Goal: Transaction & Acquisition: Purchase product/service

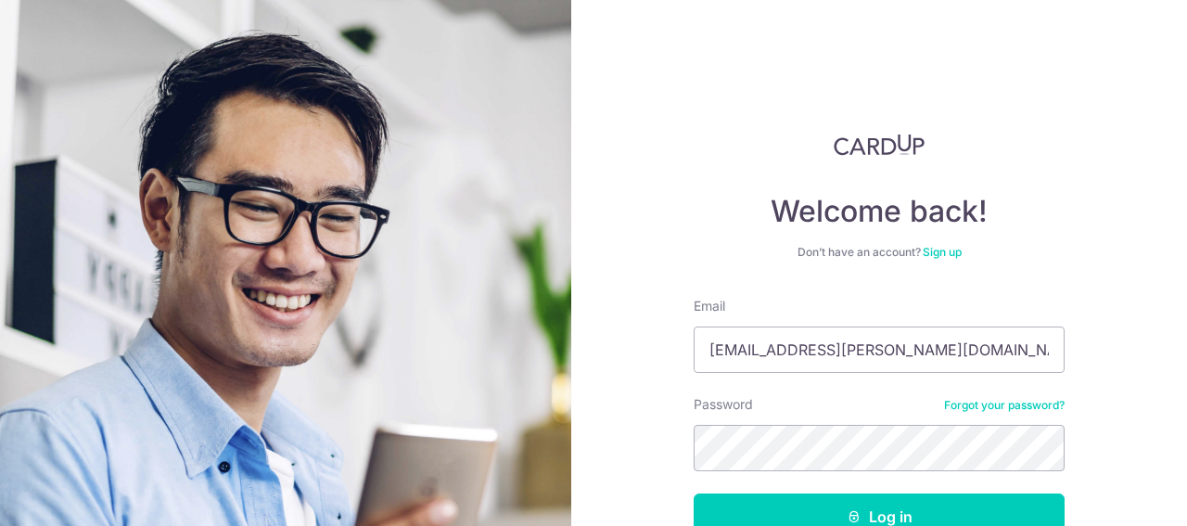
scroll to position [93, 0]
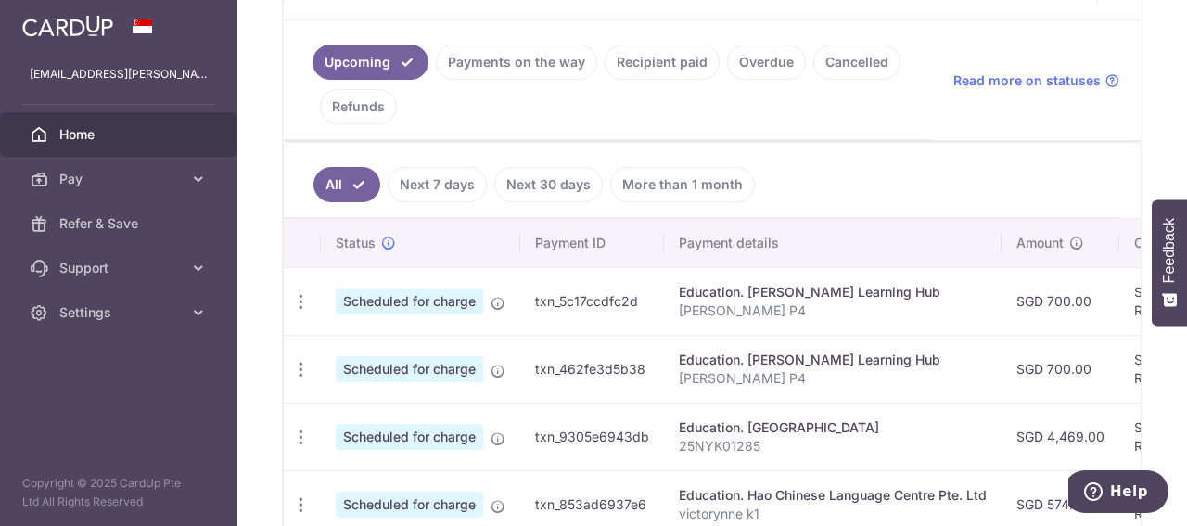
scroll to position [278, 0]
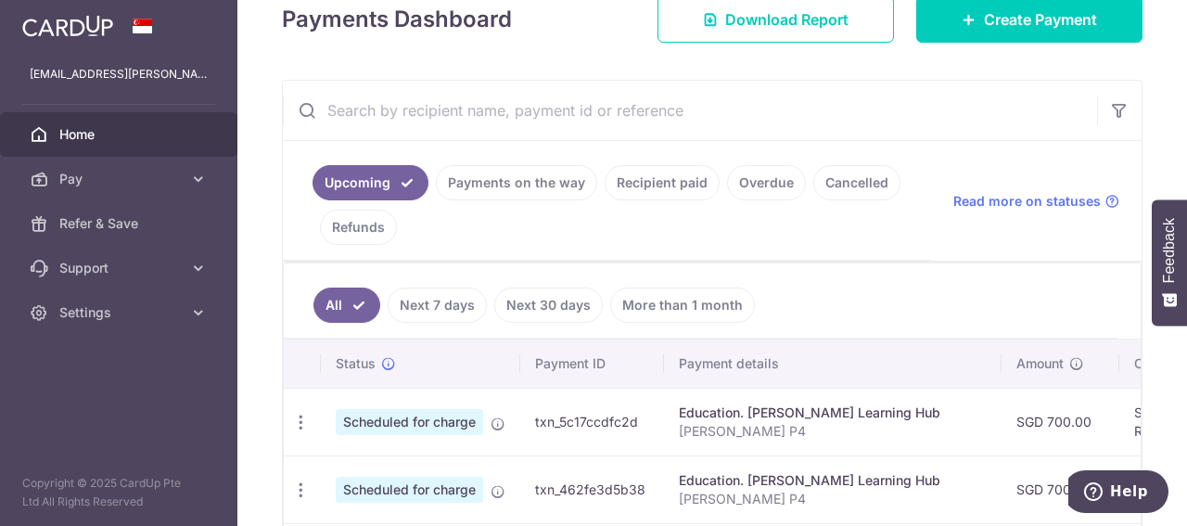
click at [867, 177] on link "Cancelled" at bounding box center [856, 182] width 87 height 35
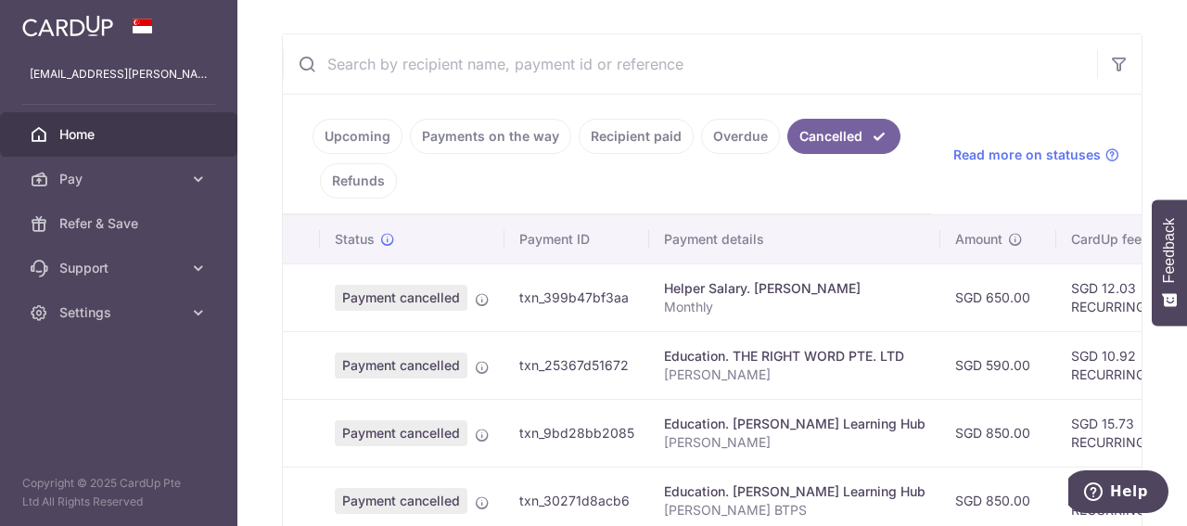
scroll to position [416, 0]
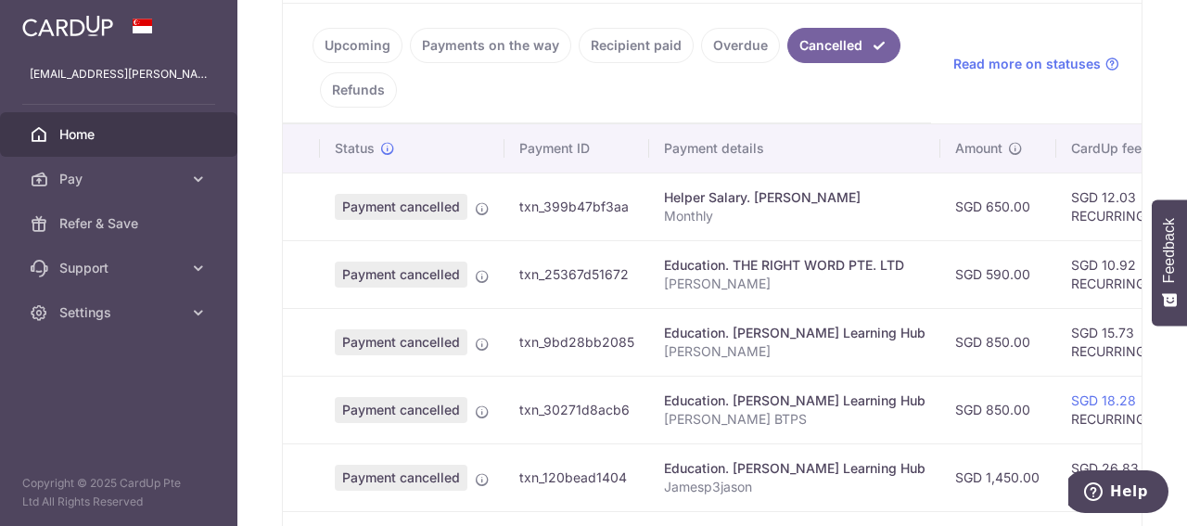
click at [675, 192] on div "Helper Salary. Nur Ana Alfiana" at bounding box center [795, 197] width 262 height 19
click at [545, 203] on td "txn_399b47bf3aa" at bounding box center [577, 207] width 145 height 68
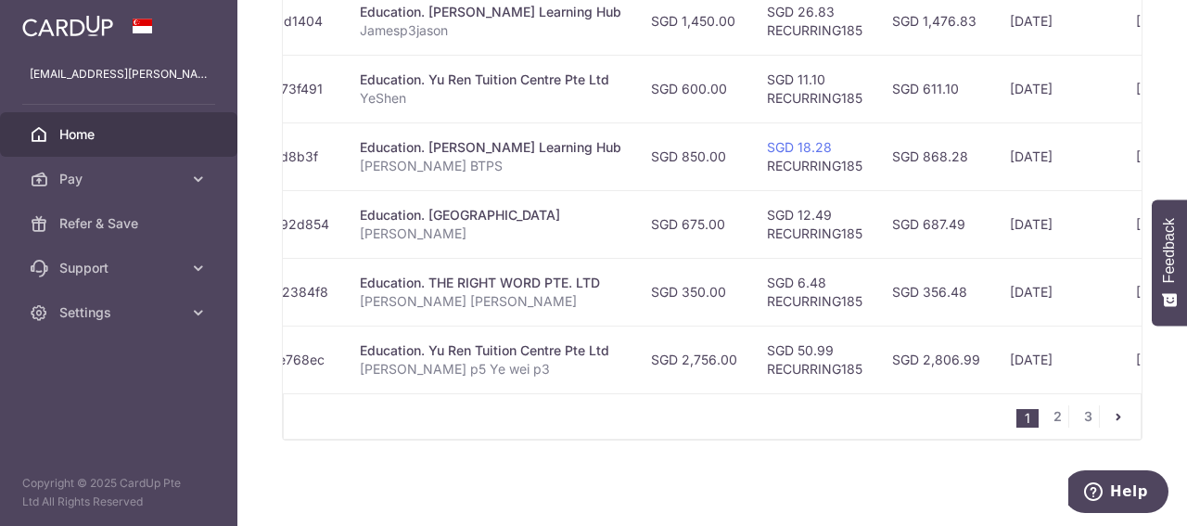
scroll to position [874, 0]
click at [1077, 416] on link "3" at bounding box center [1088, 414] width 22 height 22
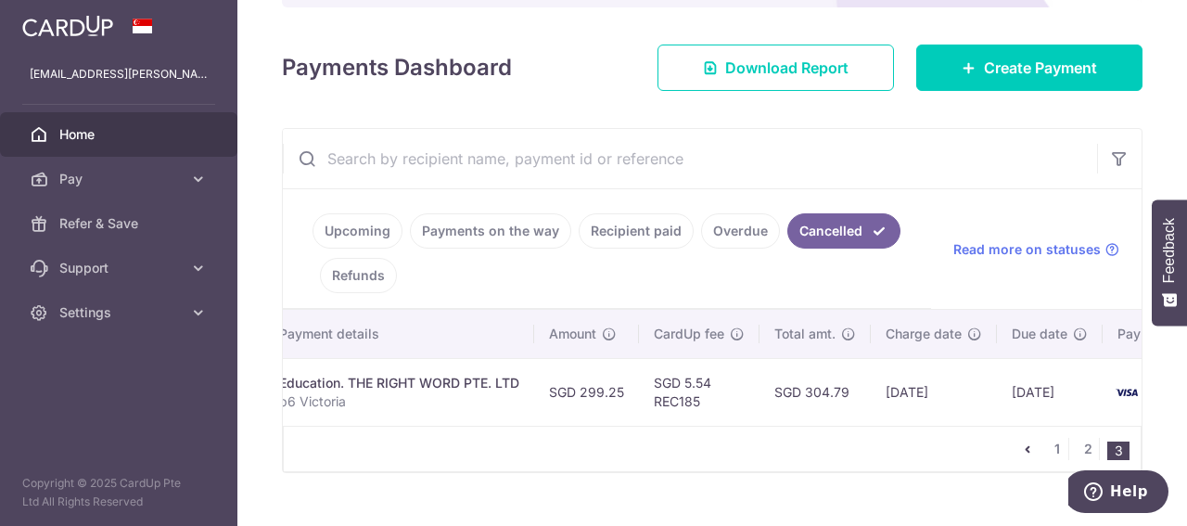
scroll to position [0, 364]
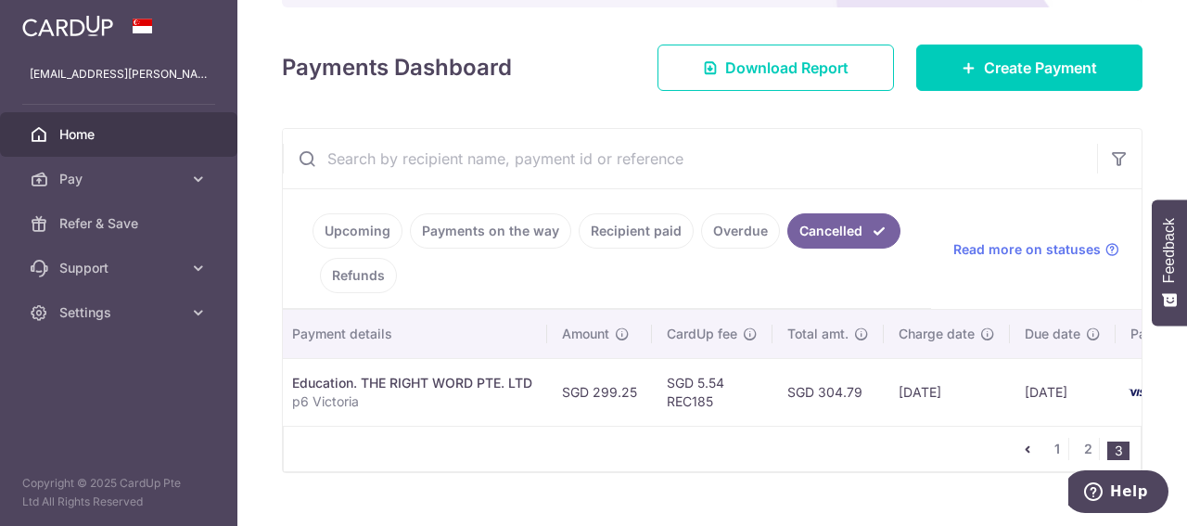
click at [732, 214] on link "Overdue" at bounding box center [740, 230] width 79 height 35
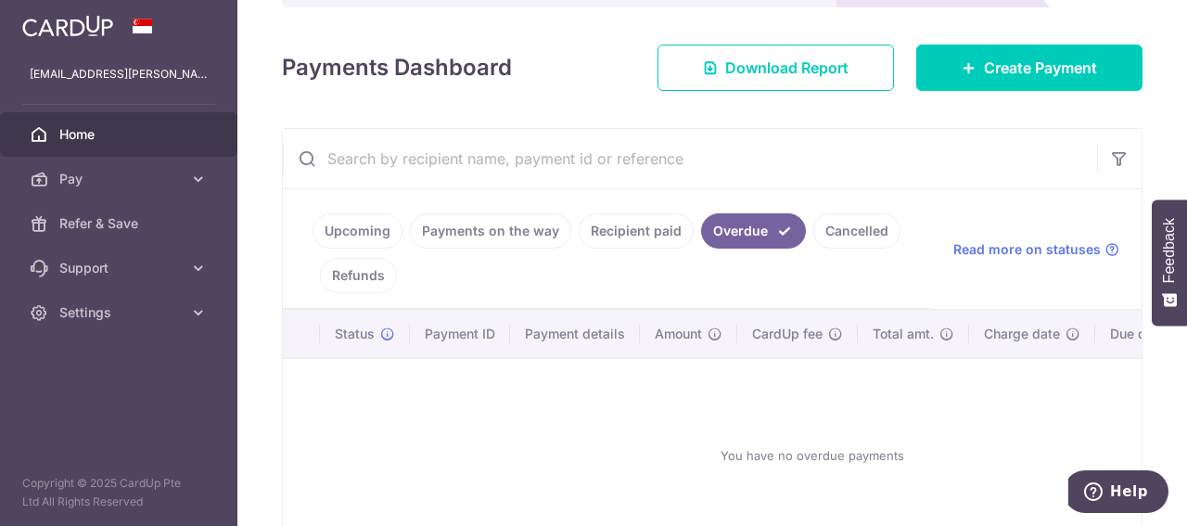
scroll to position [0, 200]
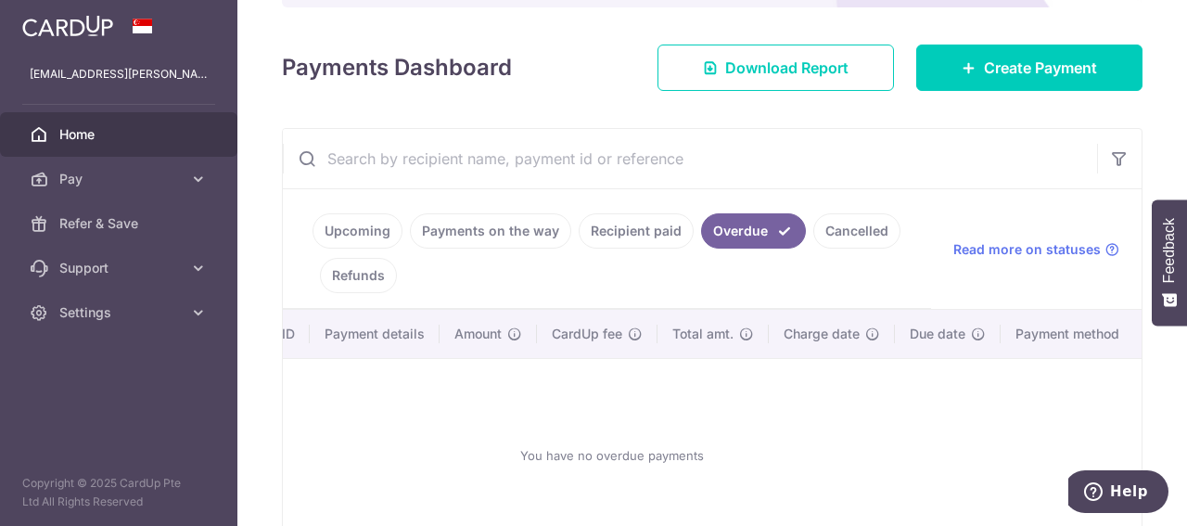
click at [367, 233] on link "Upcoming" at bounding box center [358, 230] width 90 height 35
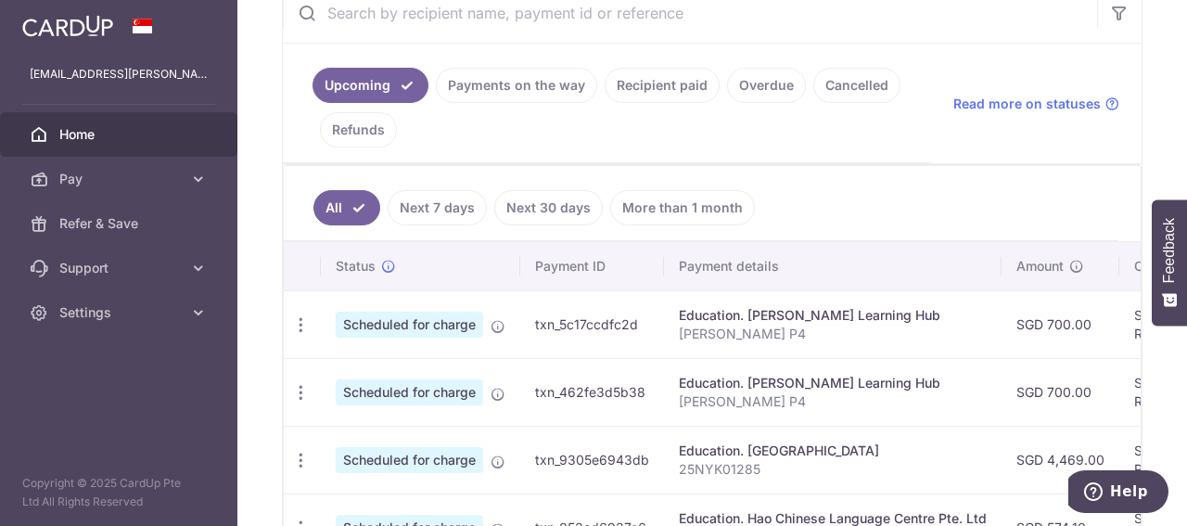
scroll to position [416, 0]
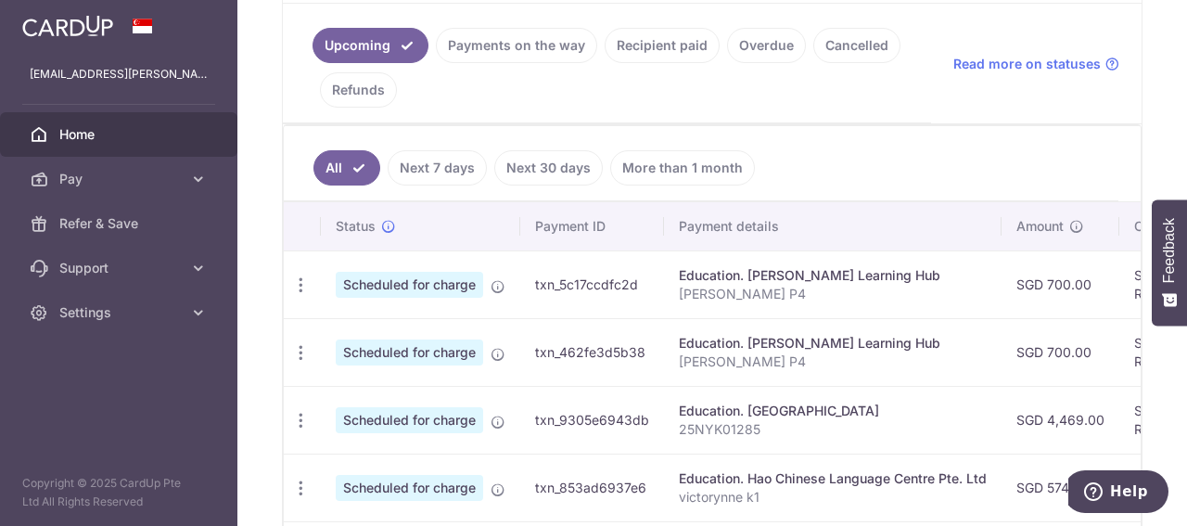
click at [519, 39] on link "Payments on the way" at bounding box center [516, 45] width 161 height 35
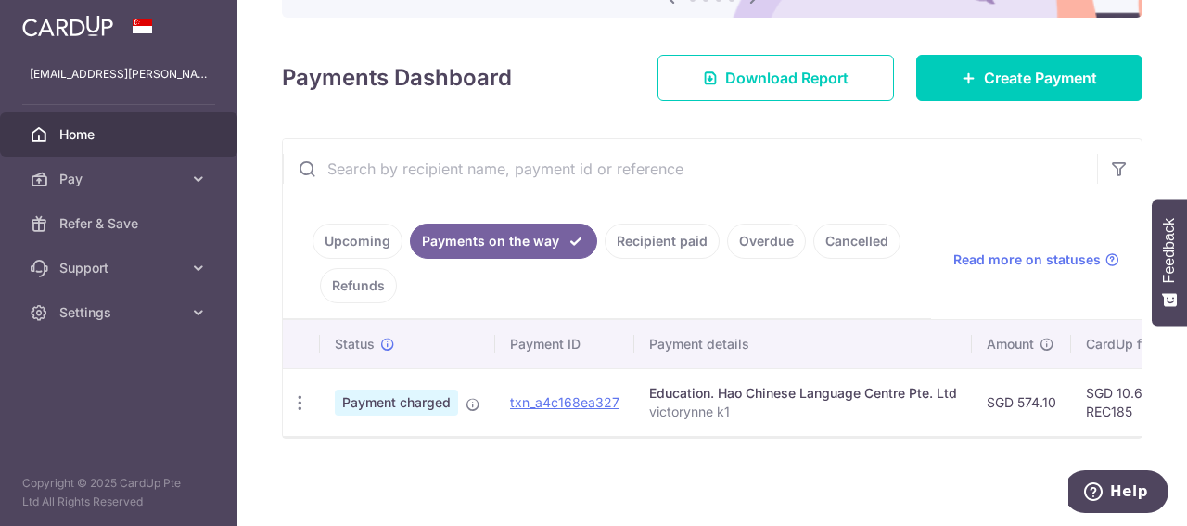
scroll to position [0, 200]
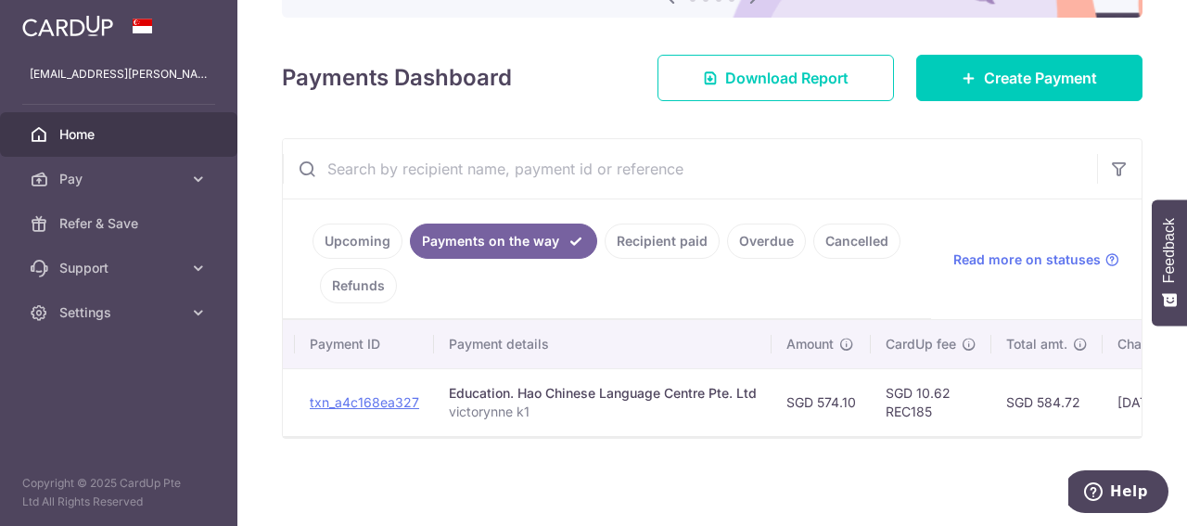
click at [647, 237] on link "Recipient paid" at bounding box center [662, 241] width 115 height 35
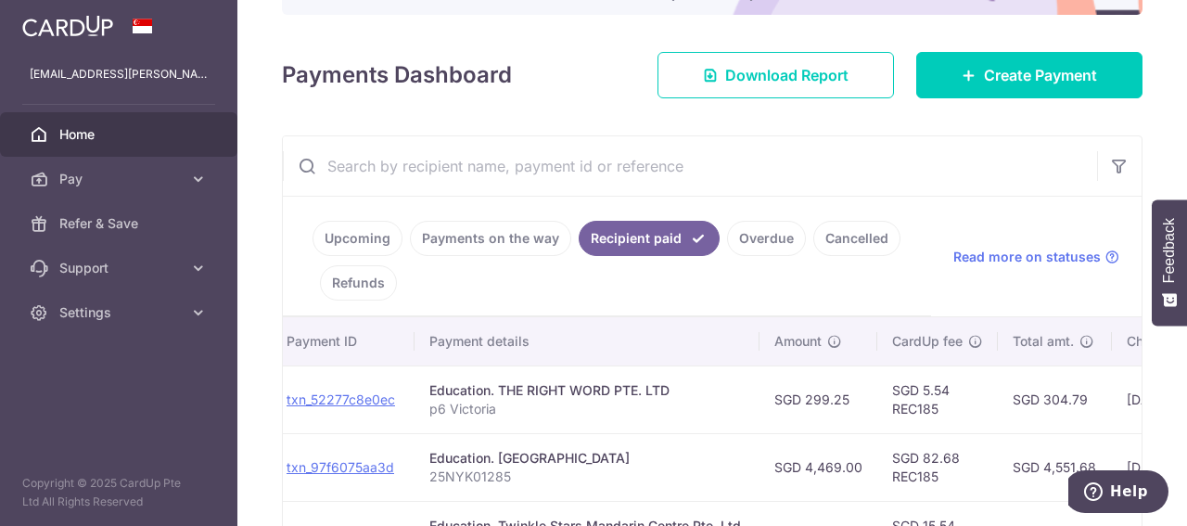
click at [761, 231] on link "Overdue" at bounding box center [766, 238] width 79 height 35
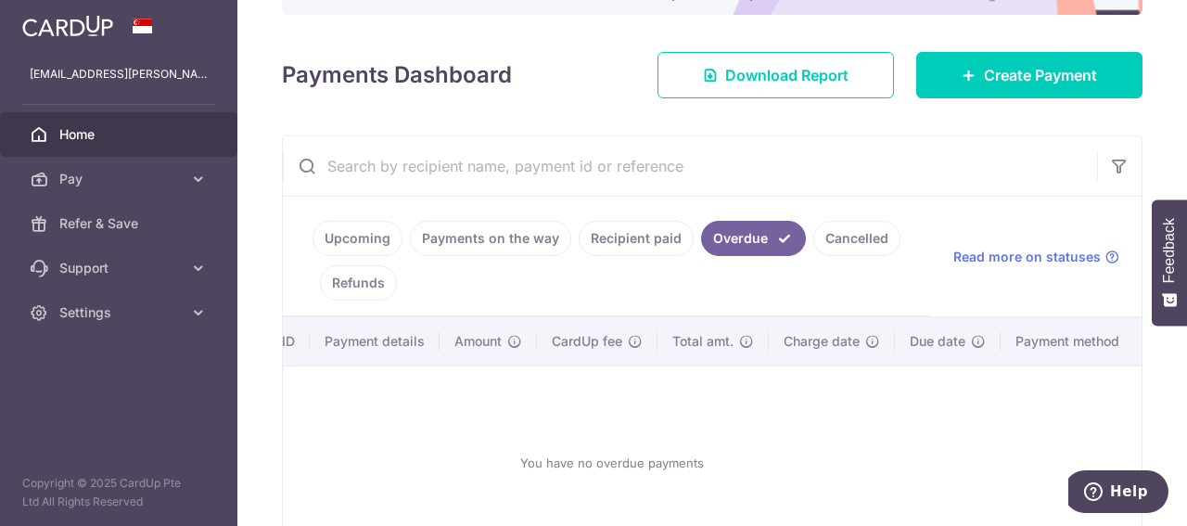
click at [849, 235] on link "Cancelled" at bounding box center [856, 238] width 87 height 35
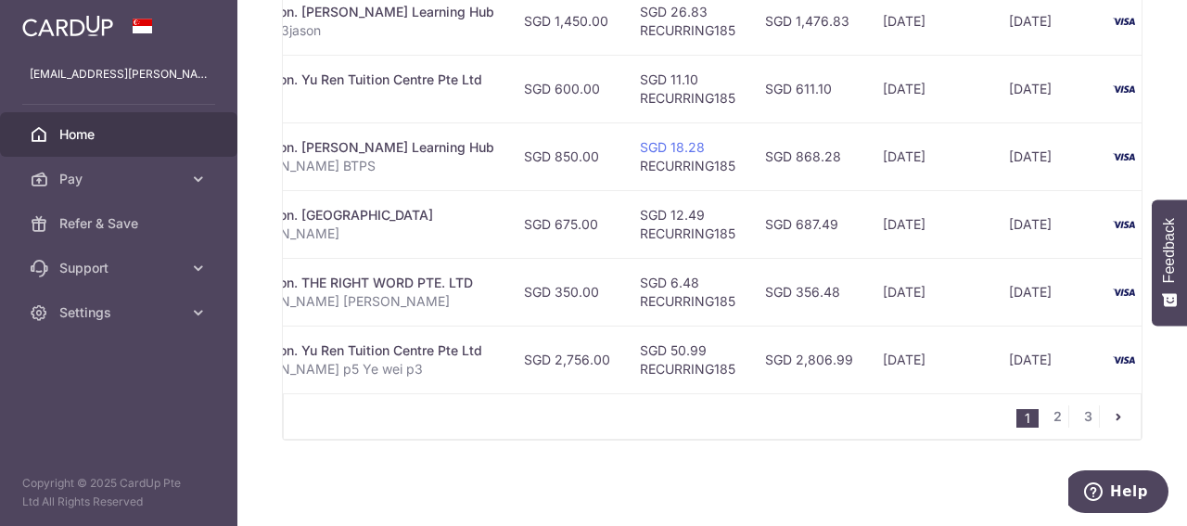
scroll to position [0, 543]
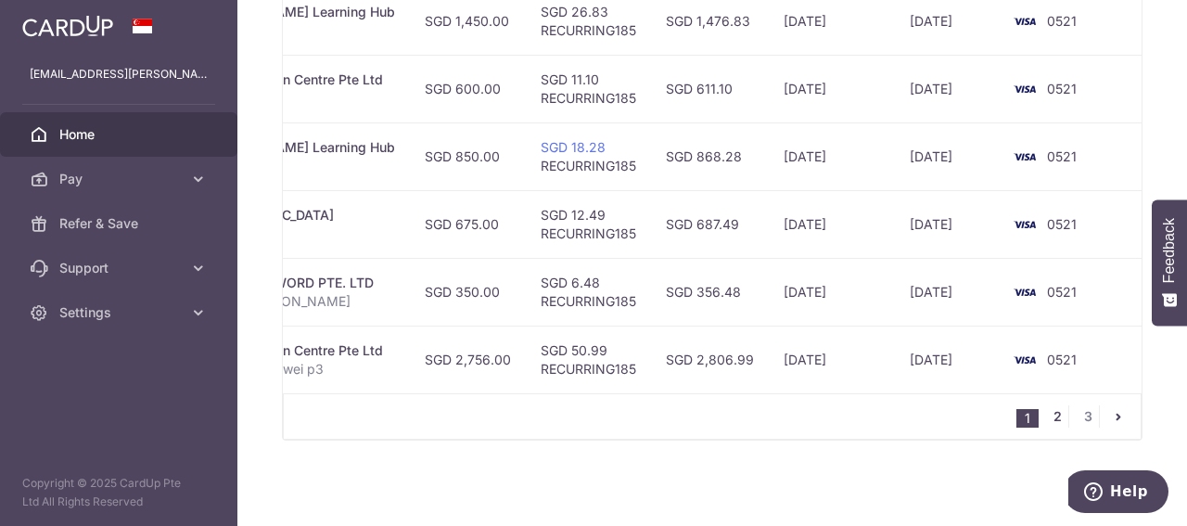
click at [1060, 416] on link "2" at bounding box center [1057, 416] width 22 height 22
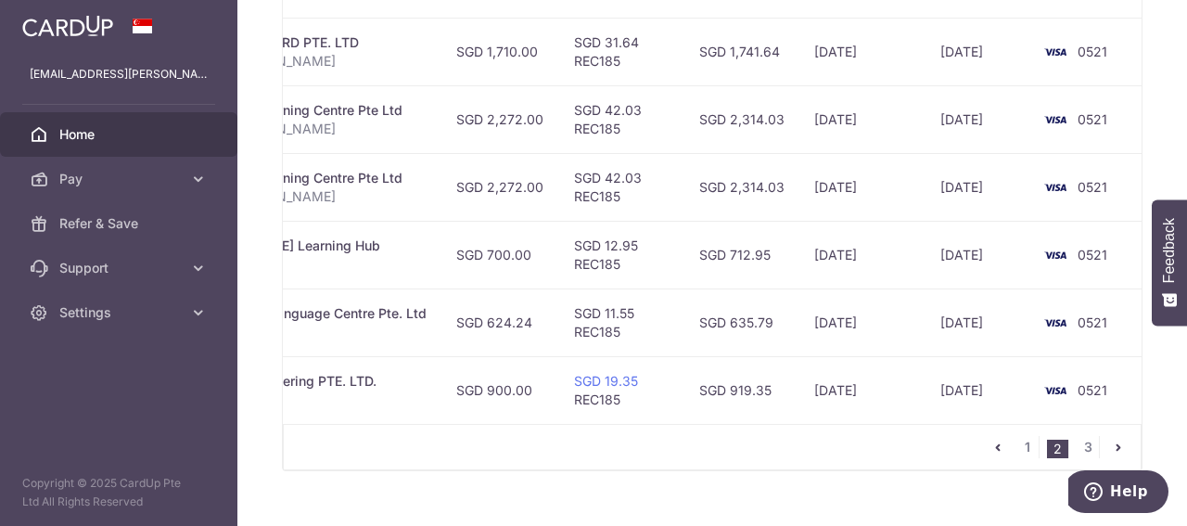
scroll to position [874, 0]
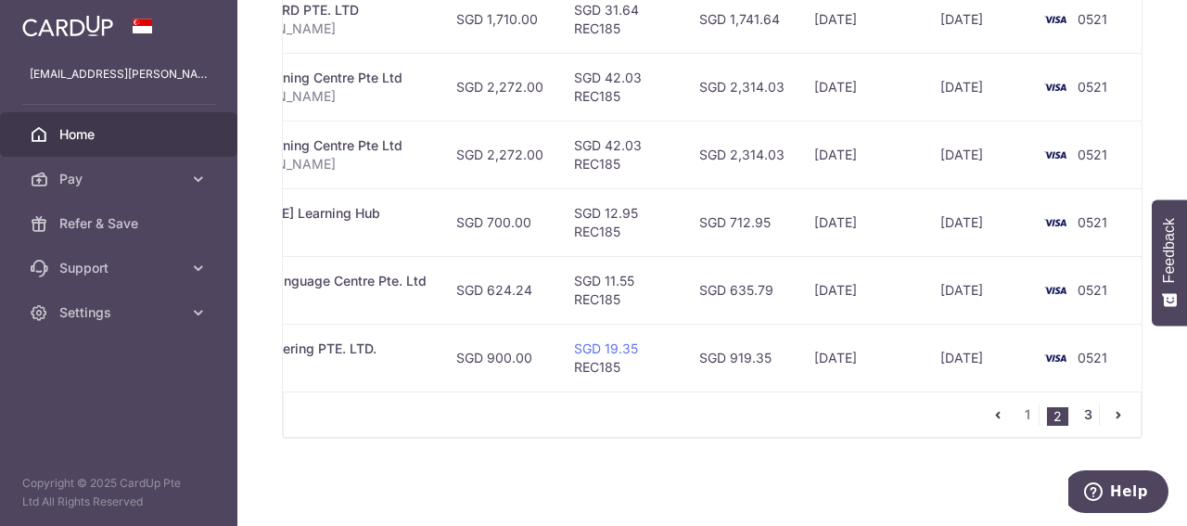
click at [1077, 418] on link "3" at bounding box center [1088, 414] width 22 height 22
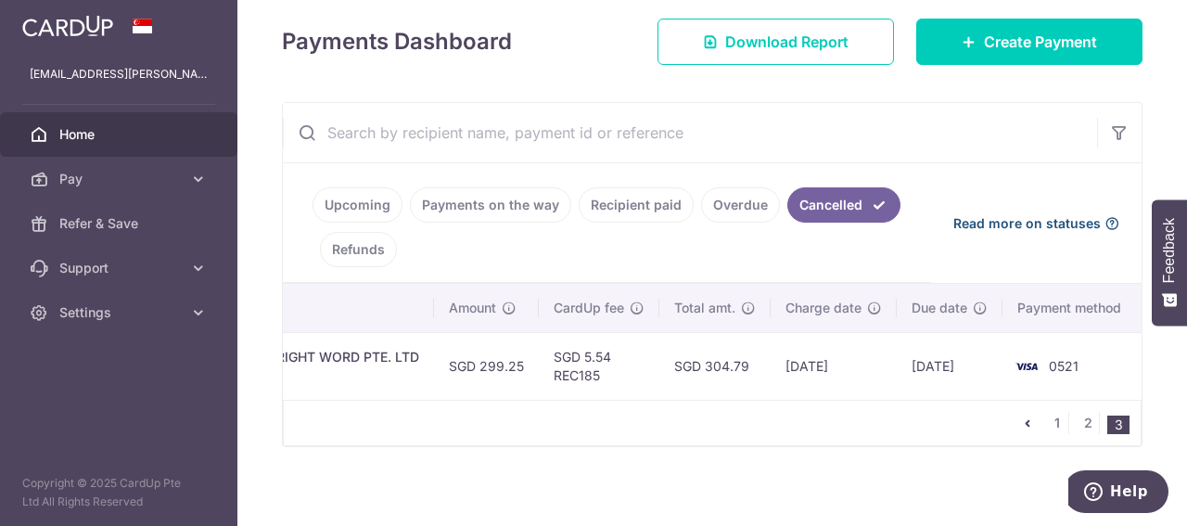
scroll to position [267, 0]
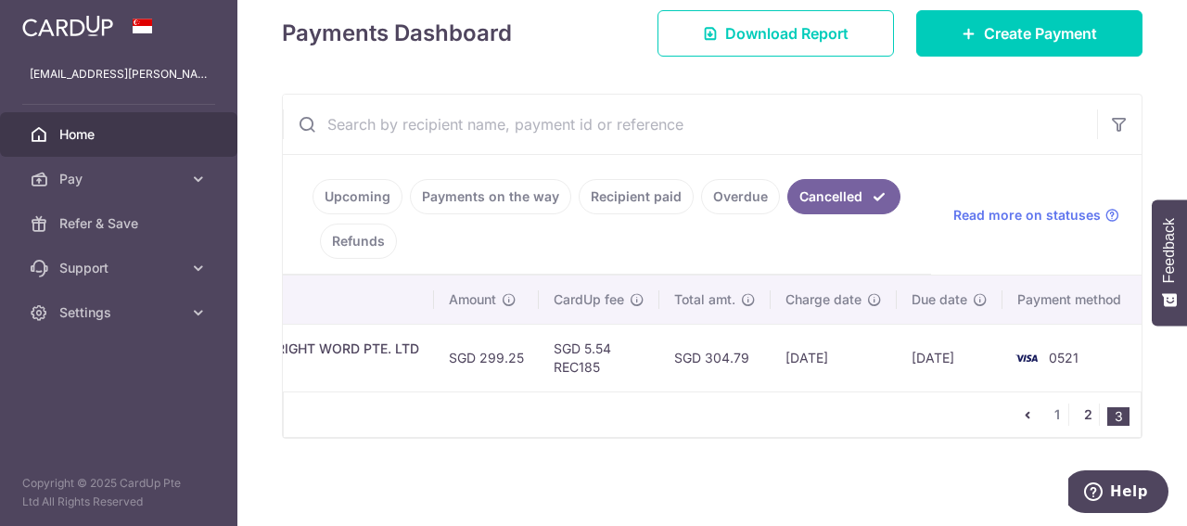
click at [1084, 411] on link "2" at bounding box center [1088, 414] width 22 height 22
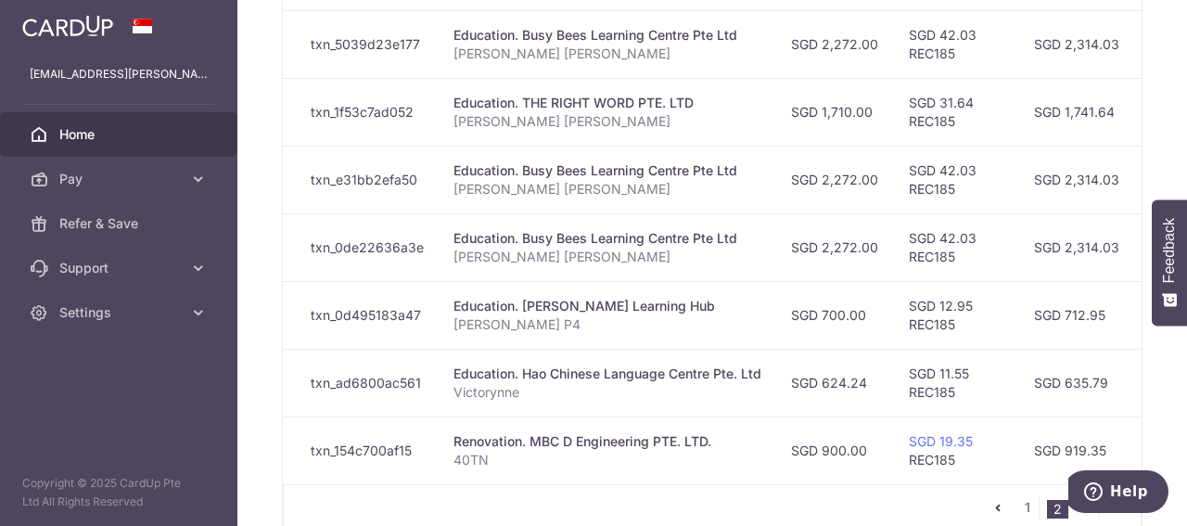
scroll to position [0, 569]
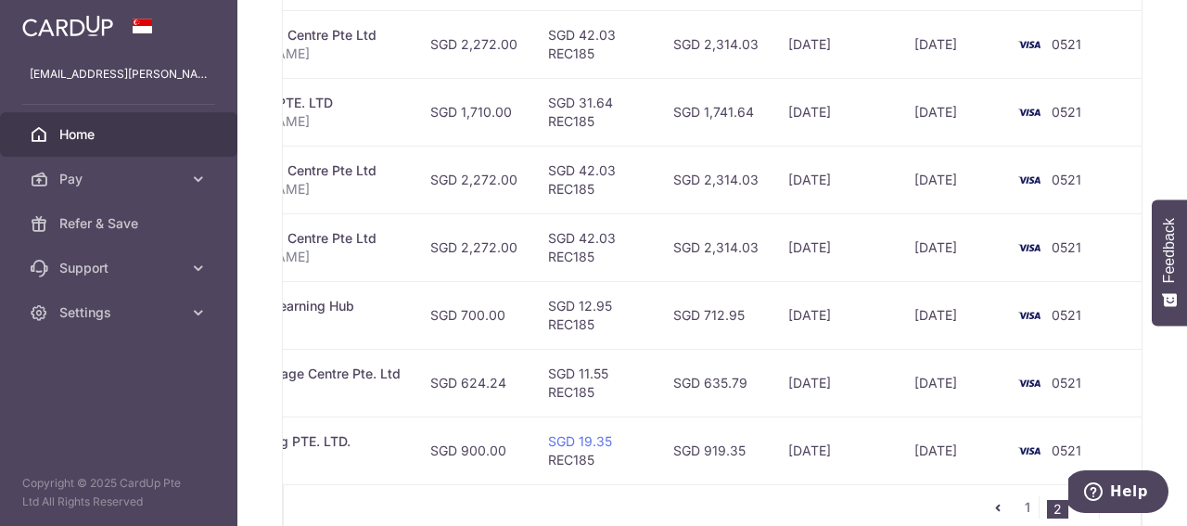
drag, startPoint x: 615, startPoint y: 311, endPoint x: 1011, endPoint y: 314, distance: 396.0
click at [1011, 314] on tr "Payment cancelled txn_0d495183a47 Education. Florence Learning Hub James P4 SGD…" at bounding box center [429, 315] width 1433 height 68
click at [622, 316] on td "SGD 12.95 REC185" at bounding box center [595, 315] width 125 height 68
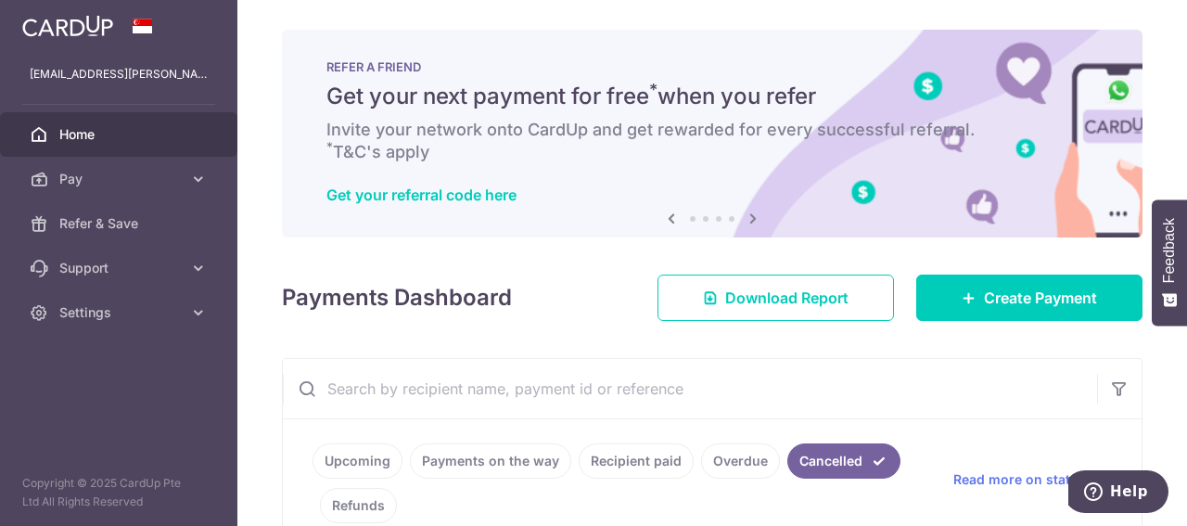
scroll to position [0, 0]
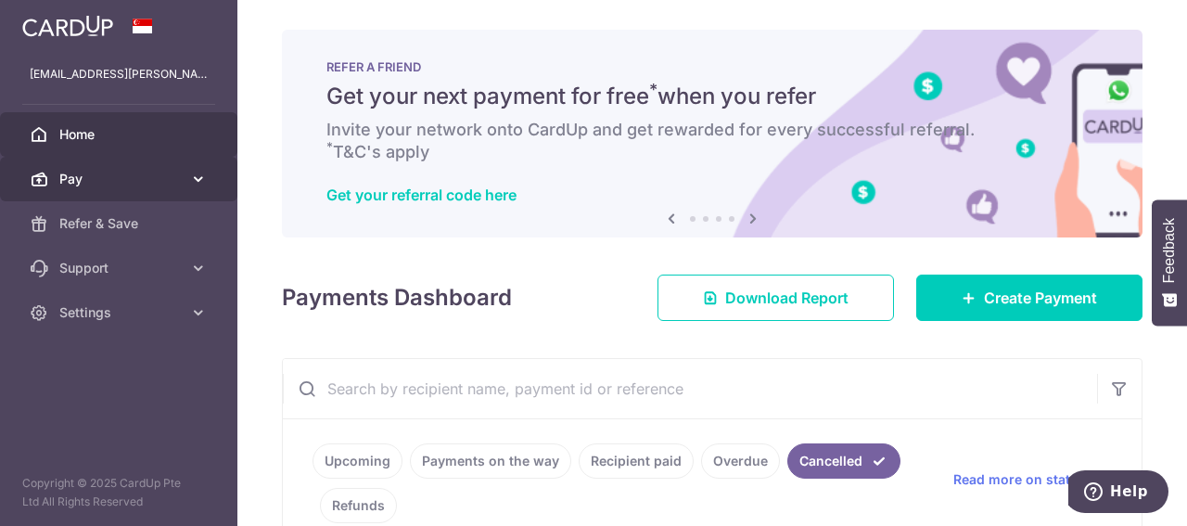
click at [129, 176] on span "Pay" at bounding box center [120, 179] width 122 height 19
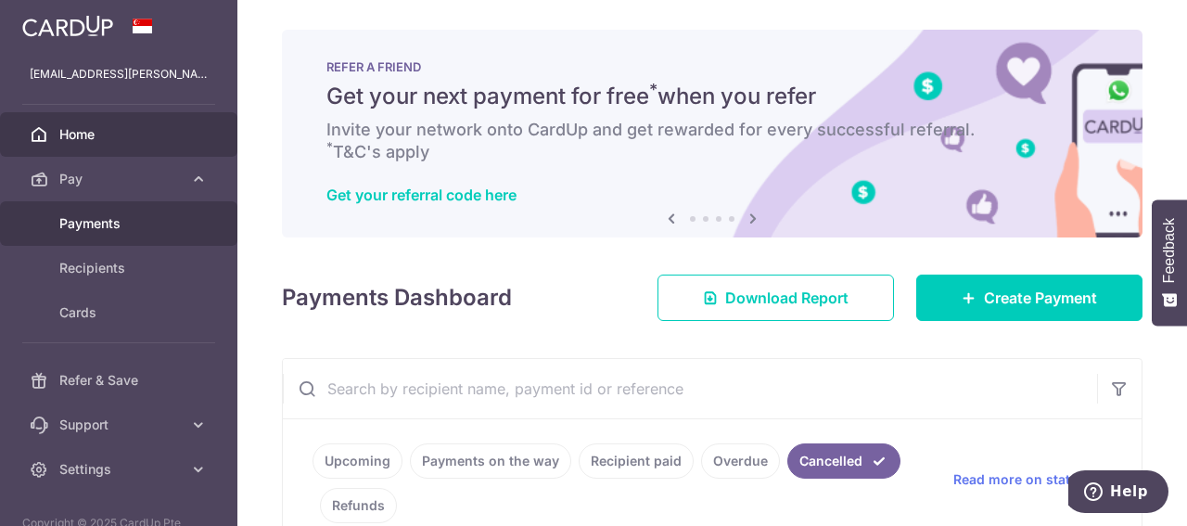
click at [109, 229] on span "Payments" at bounding box center [120, 223] width 122 height 19
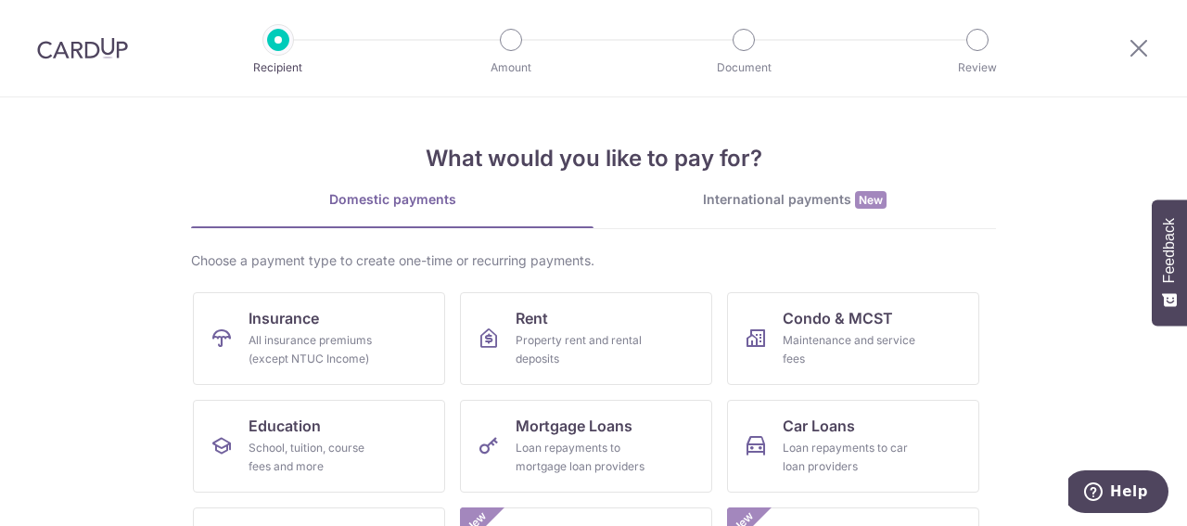
scroll to position [93, 0]
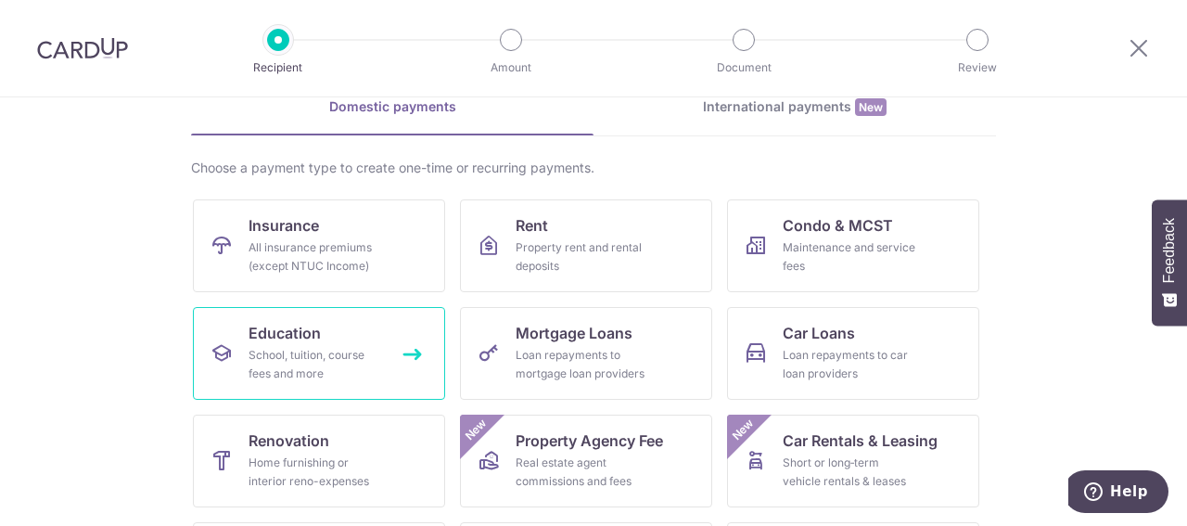
click at [350, 325] on link "Education School, tuition, course fees and more" at bounding box center [319, 353] width 252 height 93
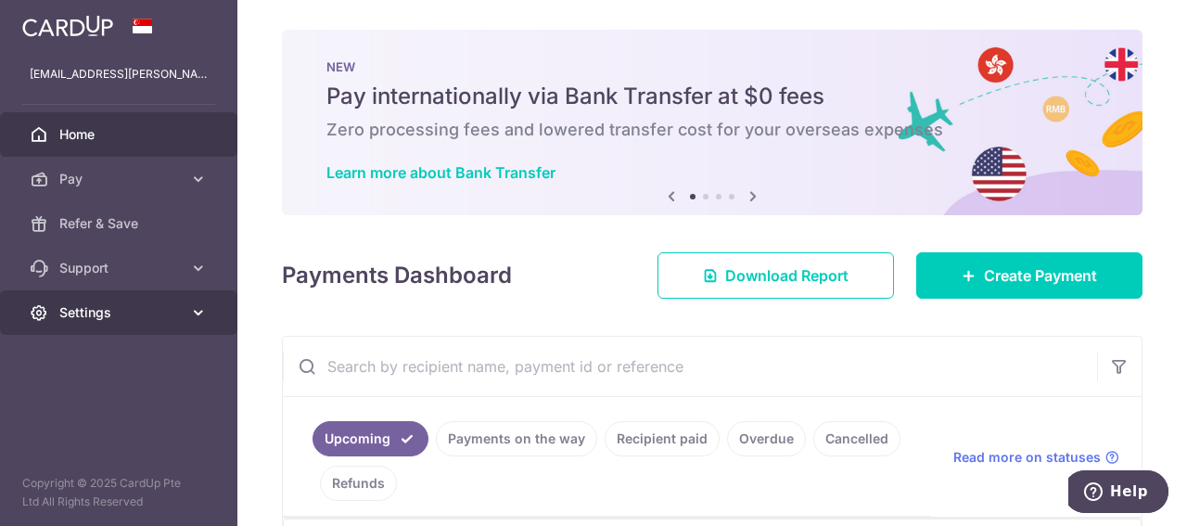
click at [140, 327] on link "Settings" at bounding box center [118, 312] width 237 height 45
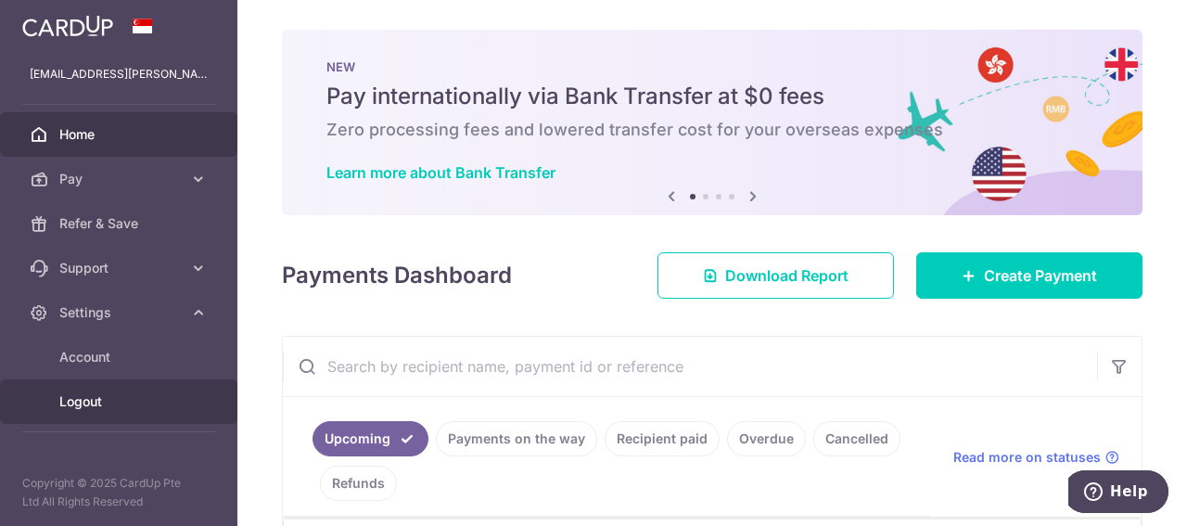
click at [81, 403] on span "Logout" at bounding box center [120, 401] width 122 height 19
